Goal: Check status: Check status

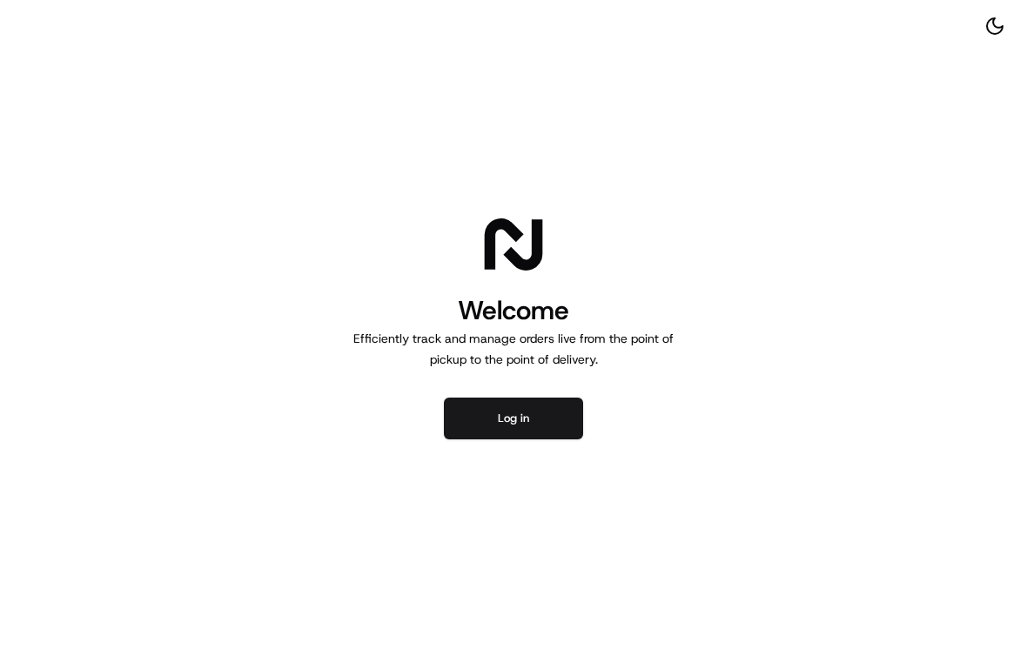
click at [544, 407] on button "Log in" at bounding box center [513, 419] width 139 height 42
